Goal: Task Accomplishment & Management: Use online tool/utility

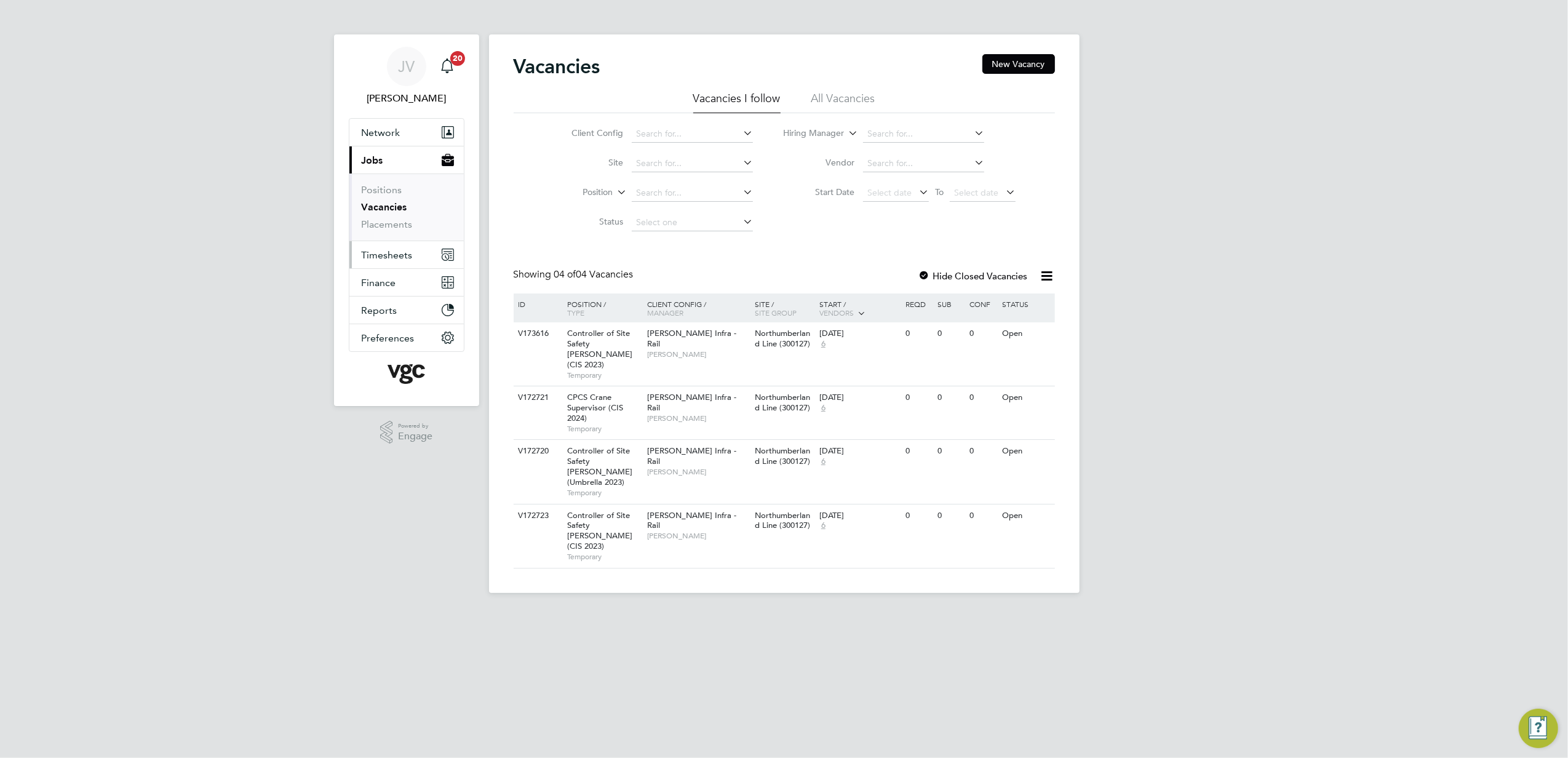
click at [383, 263] on button "Timesheets" at bounding box center [406, 255] width 114 height 27
click at [385, 213] on link "Timesheets" at bounding box center [387, 218] width 51 height 12
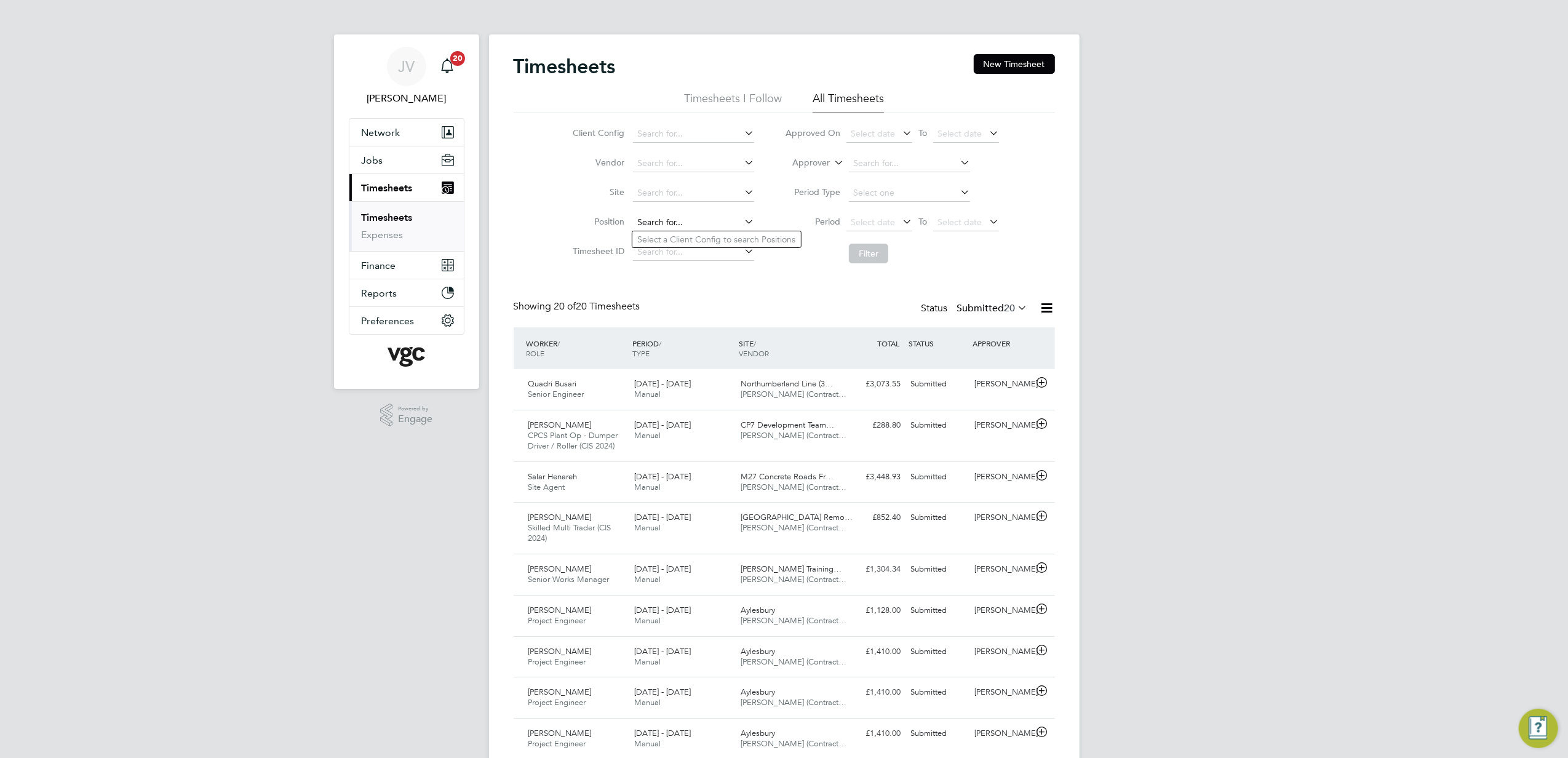
click at [659, 219] on input at bounding box center [693, 223] width 121 height 17
click at [1026, 79] on div "Timesheets New Timesheet" at bounding box center [784, 73] width 541 height 37
click at [1031, 67] on button "New Timesheet" at bounding box center [1014, 64] width 81 height 20
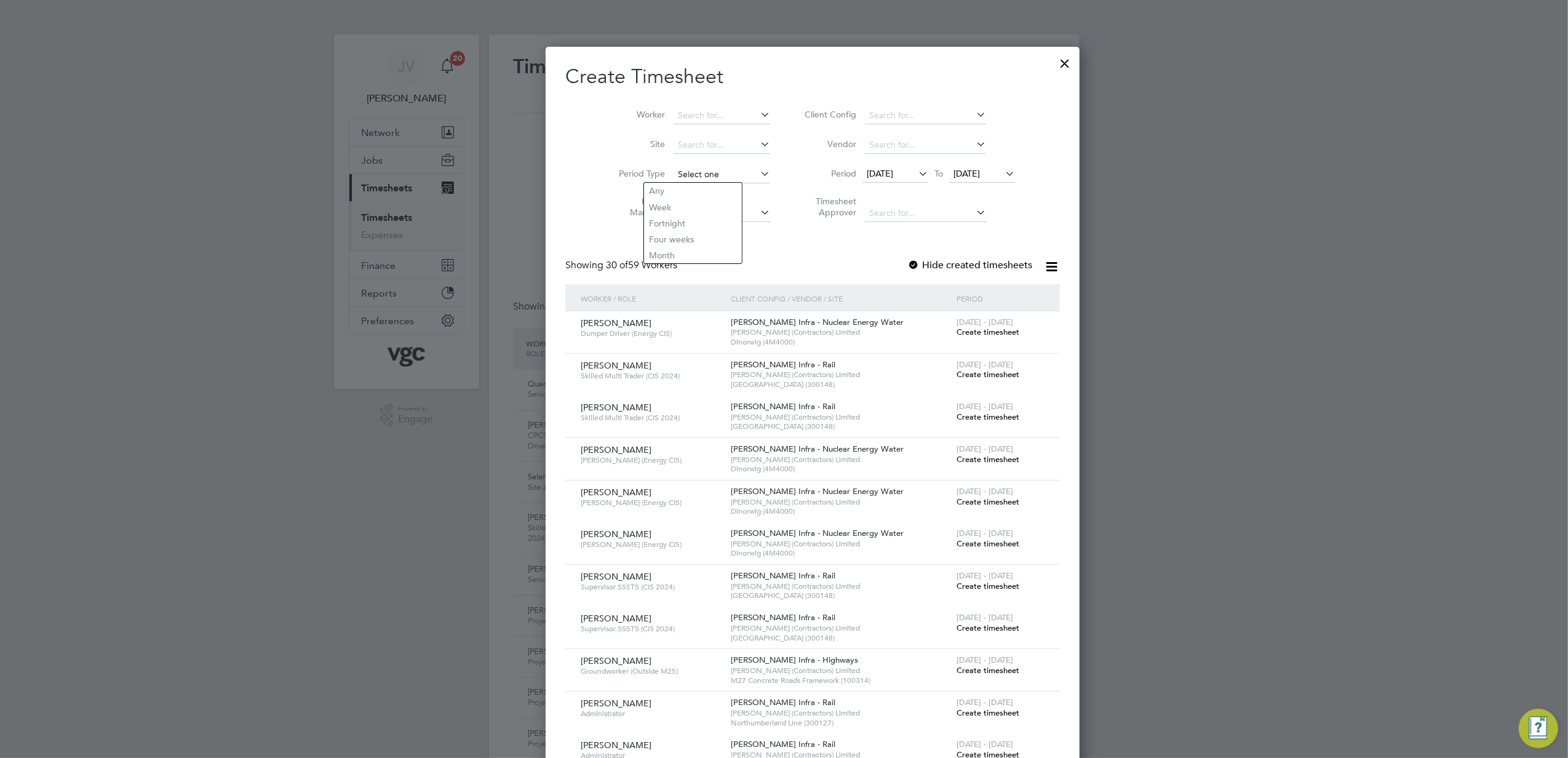
click at [684, 168] on input at bounding box center [722, 175] width 97 height 17
click at [677, 119] on input at bounding box center [722, 116] width 97 height 17
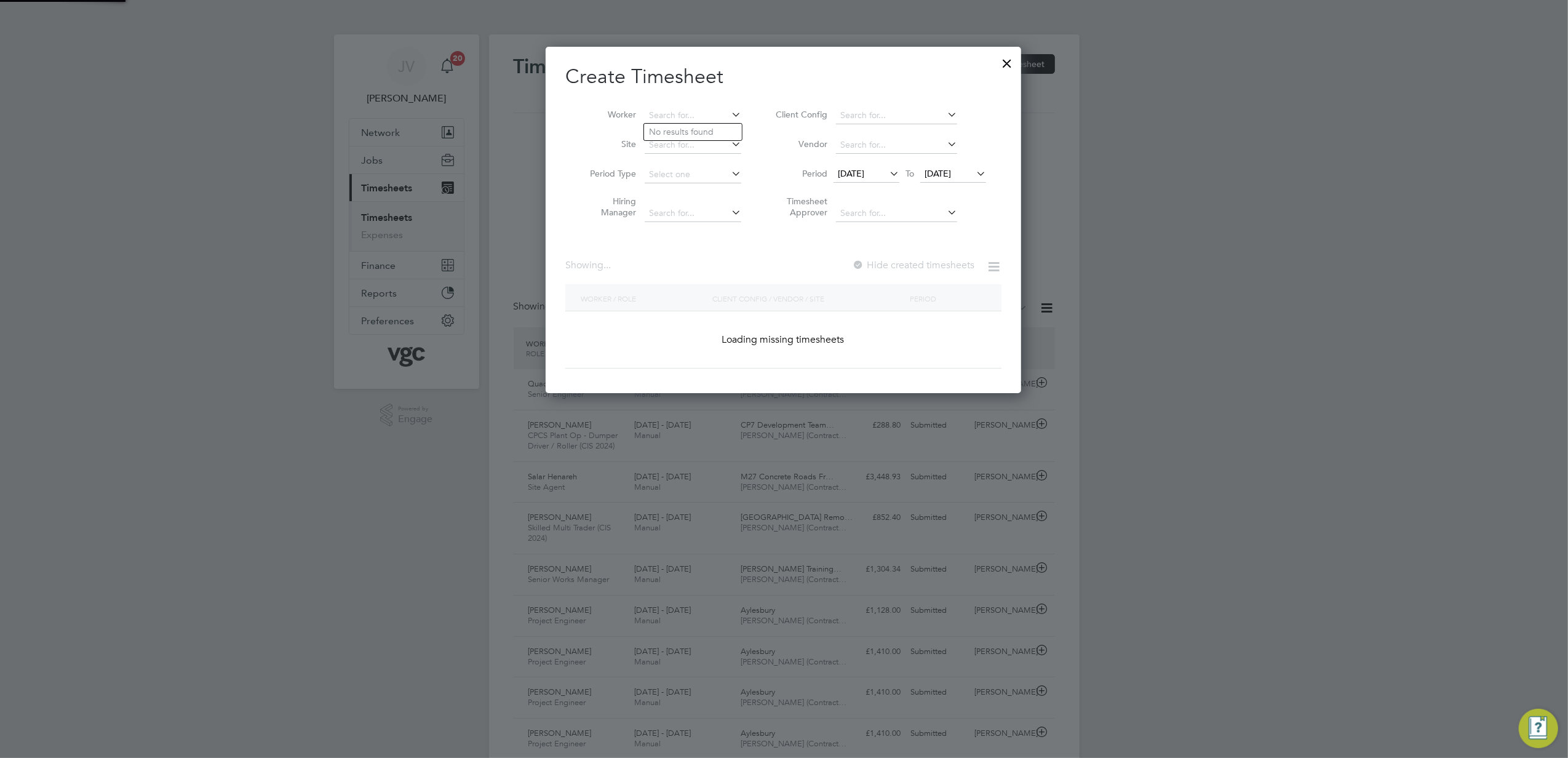
click at [843, 168] on span "[DATE]" at bounding box center [851, 173] width 26 height 11
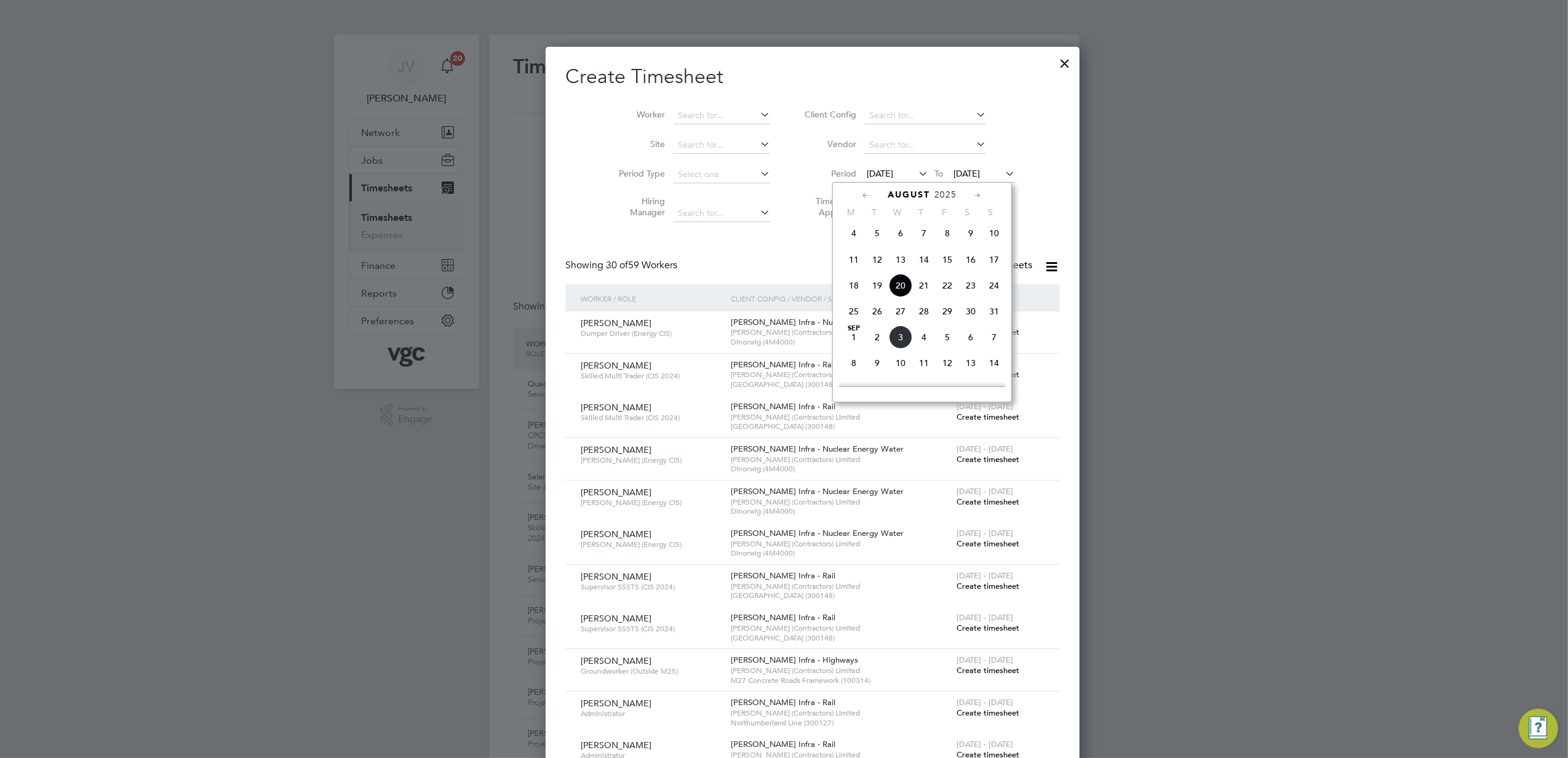
click at [968, 296] on span "23" at bounding box center [970, 285] width 23 height 23
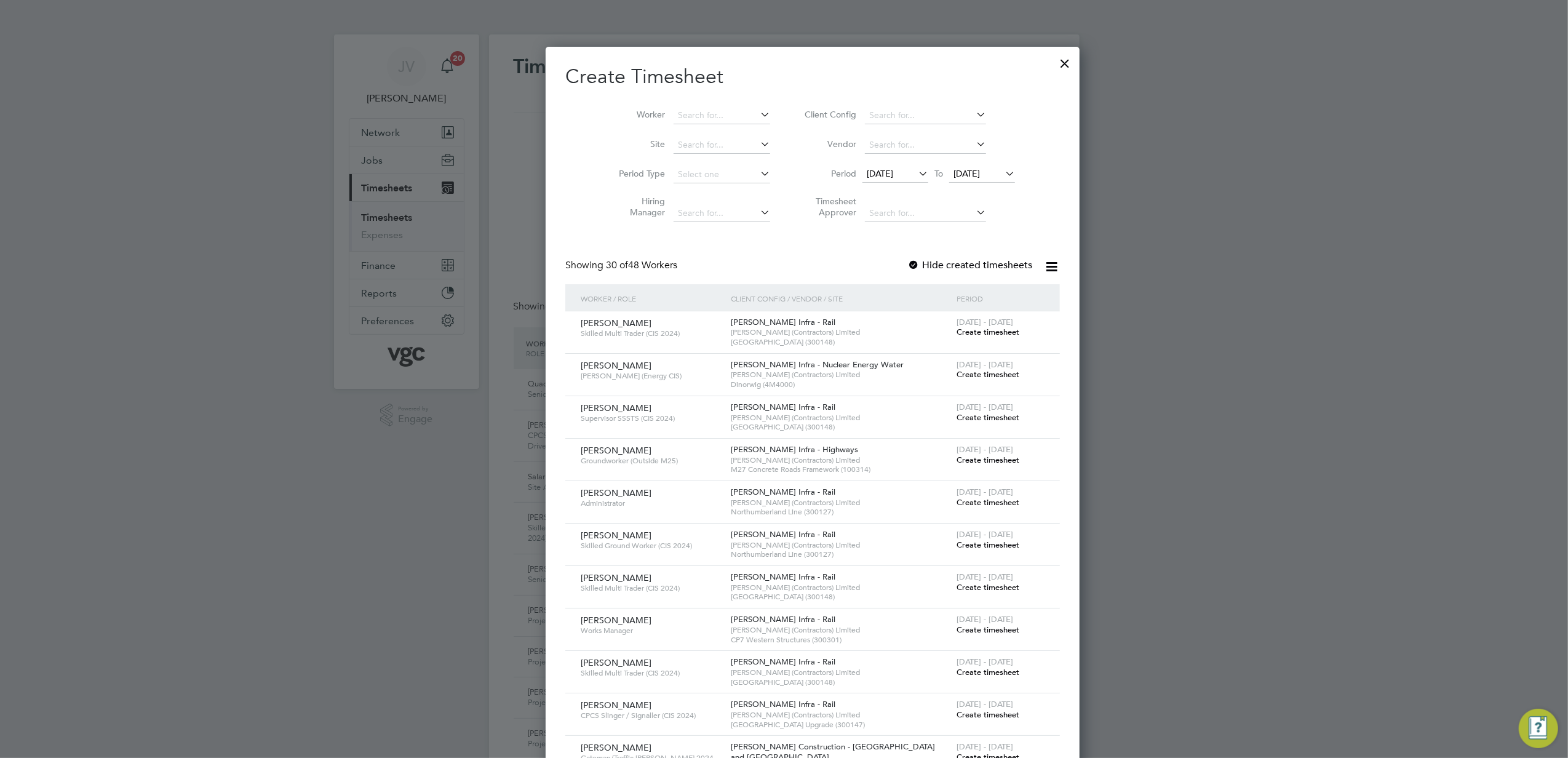
click at [867, 169] on span "[DATE]" at bounding box center [880, 173] width 26 height 11
click at [965, 173] on span "[DATE]" at bounding box center [967, 173] width 26 height 11
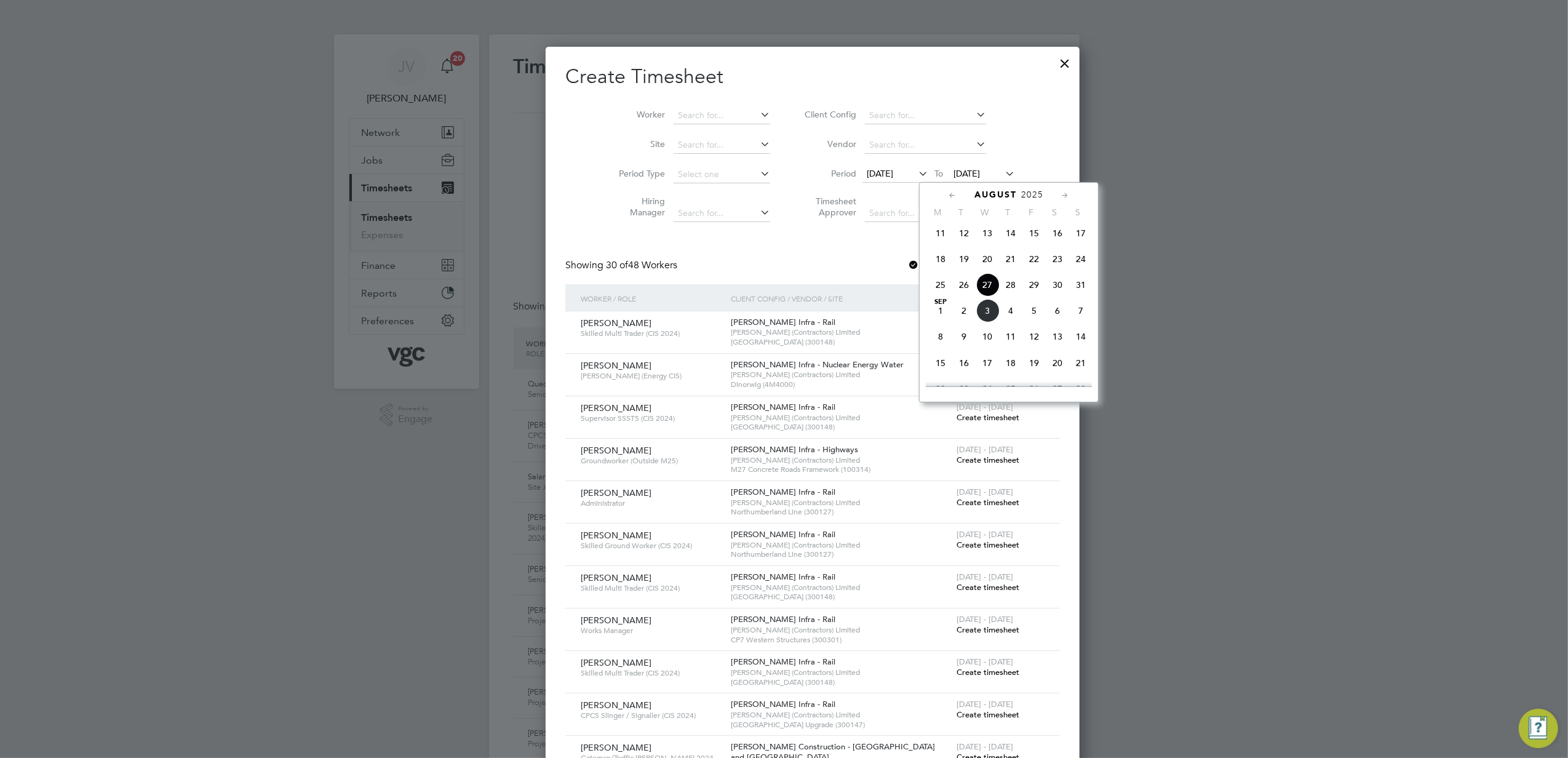
click at [1034, 295] on span "29" at bounding box center [1034, 284] width 23 height 23
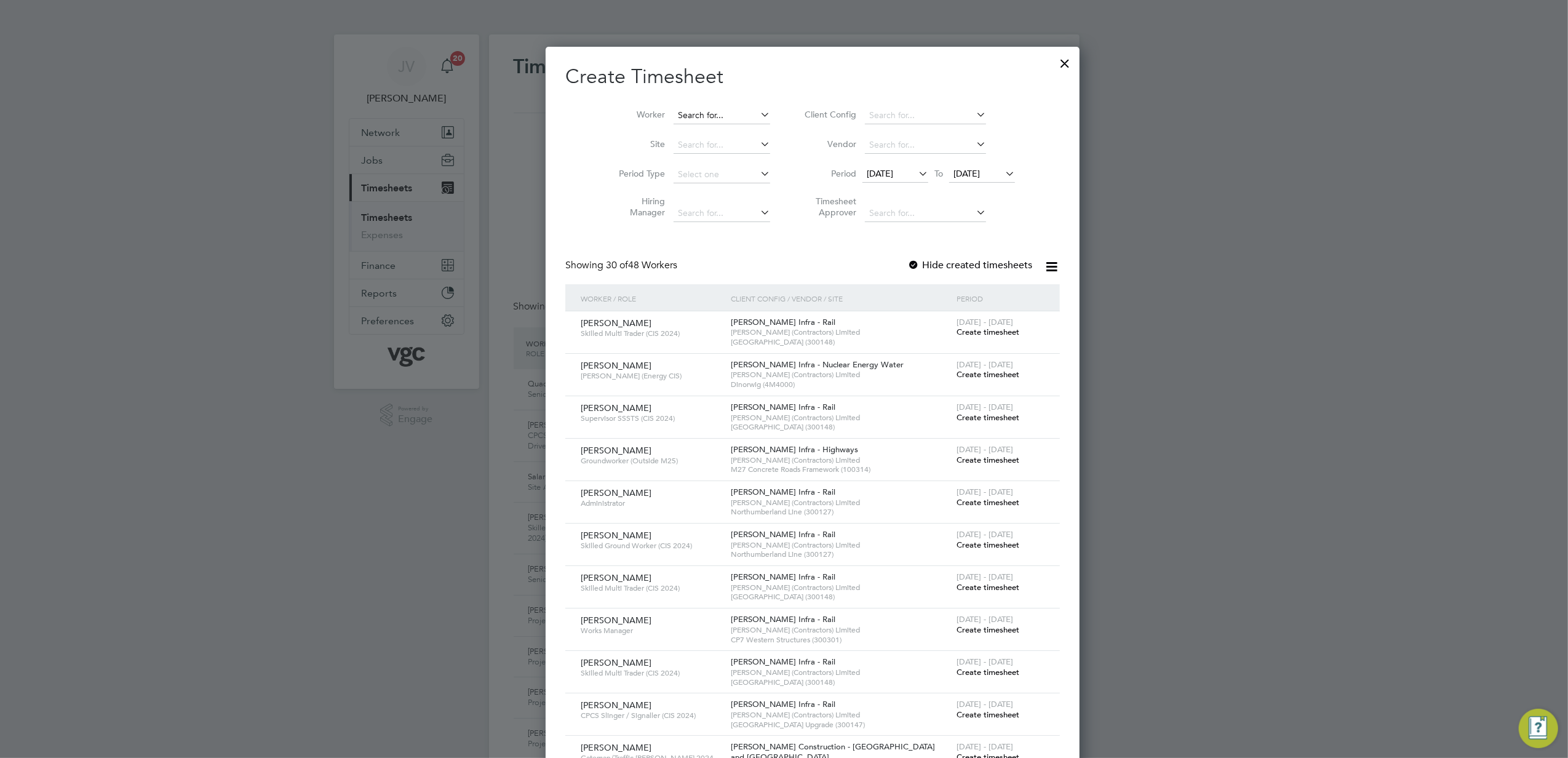
click at [679, 114] on input at bounding box center [722, 116] width 97 height 17
paste input "PER-210061"
type input "PER-210061"
click at [704, 116] on input at bounding box center [722, 116] width 97 height 17
paste input "[PERSON_NAME]"
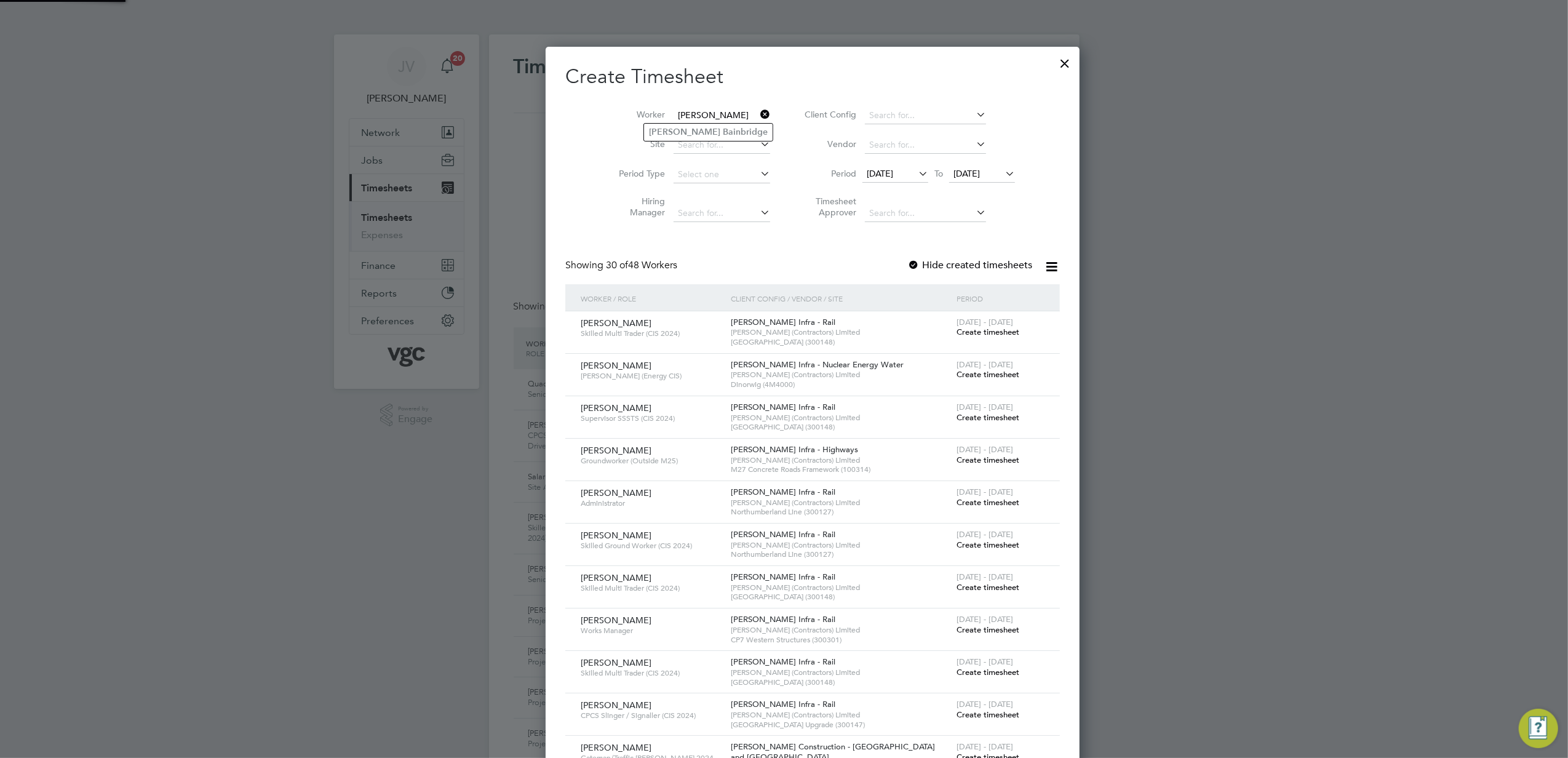
type input "[PERSON_NAME]"
click at [723, 133] on b "Bainbridge" at bounding box center [745, 132] width 45 height 11
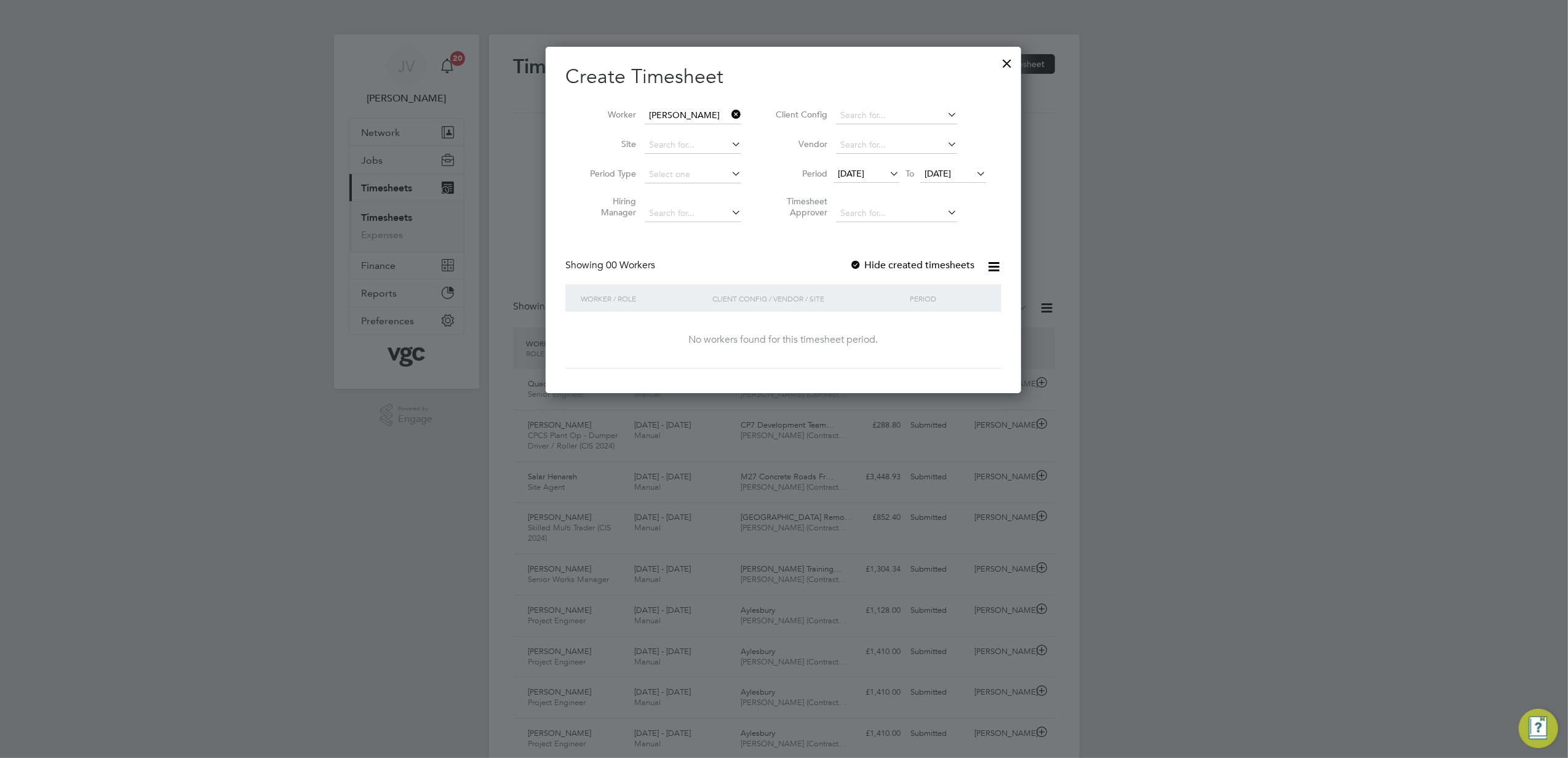
click at [874, 259] on label "Hide created timesheets" at bounding box center [911, 265] width 125 height 13
click at [880, 263] on label "Hide created timesheets" at bounding box center [911, 265] width 125 height 13
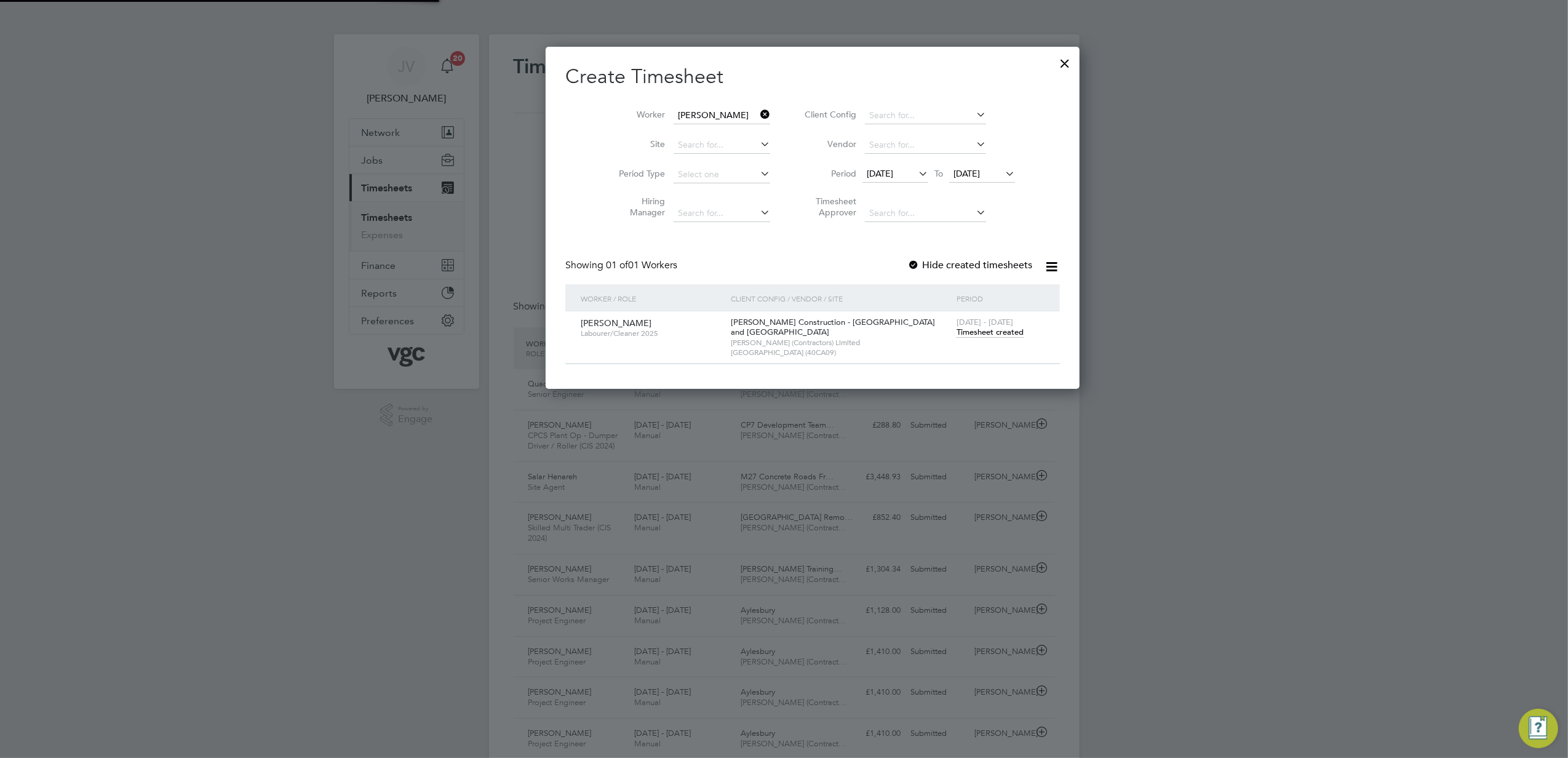
click at [954, 338] on div "[DATE] - [DATE] Timesheet created" at bounding box center [1001, 328] width 94 height 33
click at [954, 326] on div "[DATE] - [DATE] Timesheet created" at bounding box center [1001, 328] width 94 height 33
click at [956, 329] on span "Timesheet created" at bounding box center [989, 332] width 67 height 11
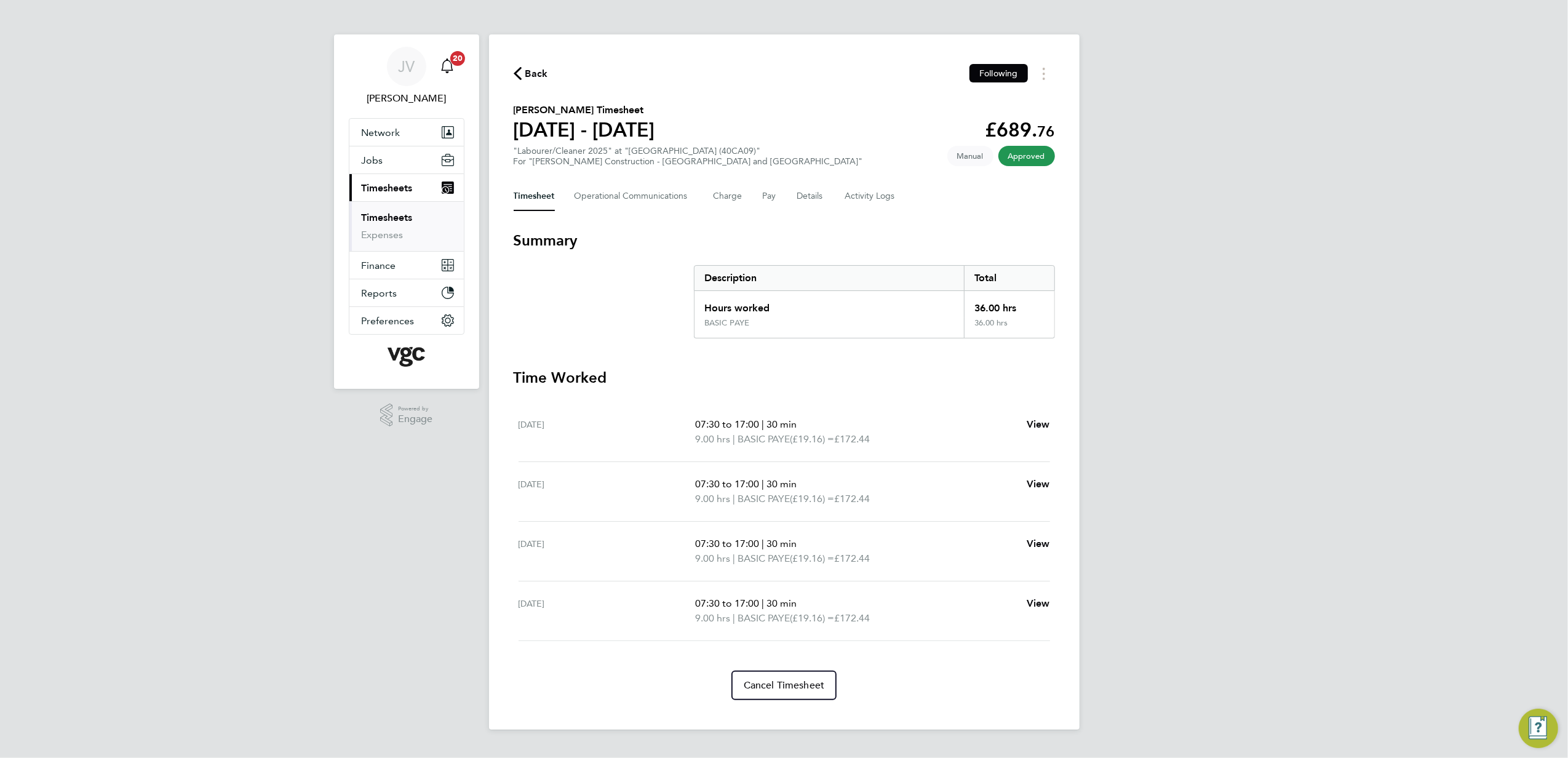
click at [444, 69] on icon "Main navigation" at bounding box center [447, 65] width 15 height 15
